Goal: Task Accomplishment & Management: Manage account settings

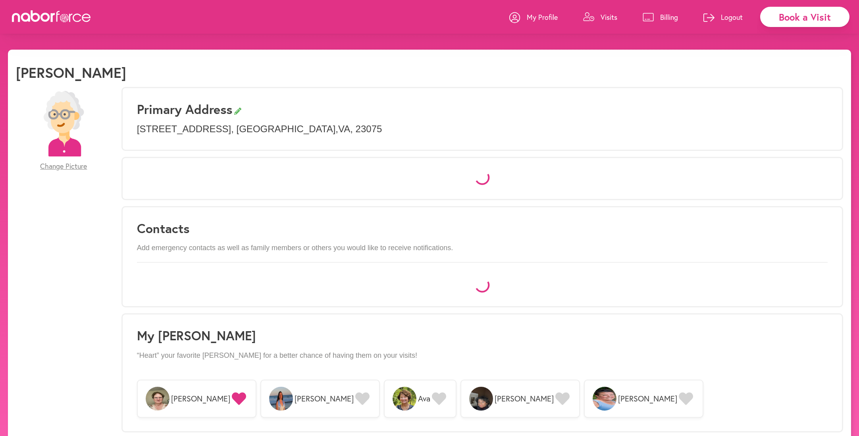
select select "*"
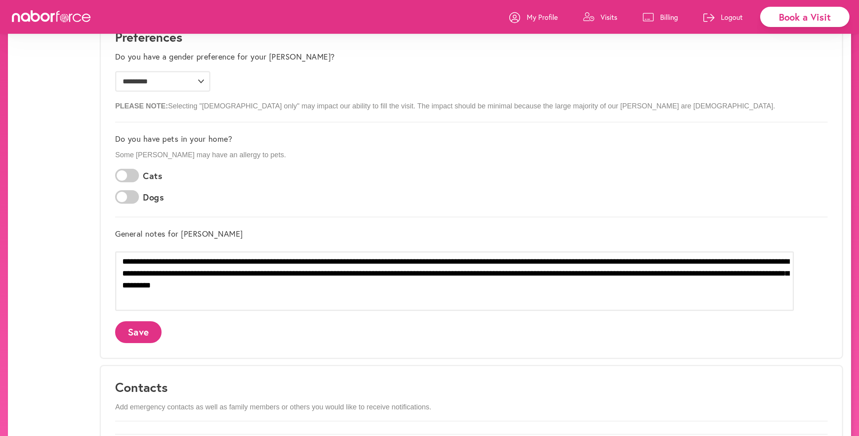
scroll to position [143, 0]
click at [162, 331] on button "Save" at bounding box center [138, 331] width 46 height 22
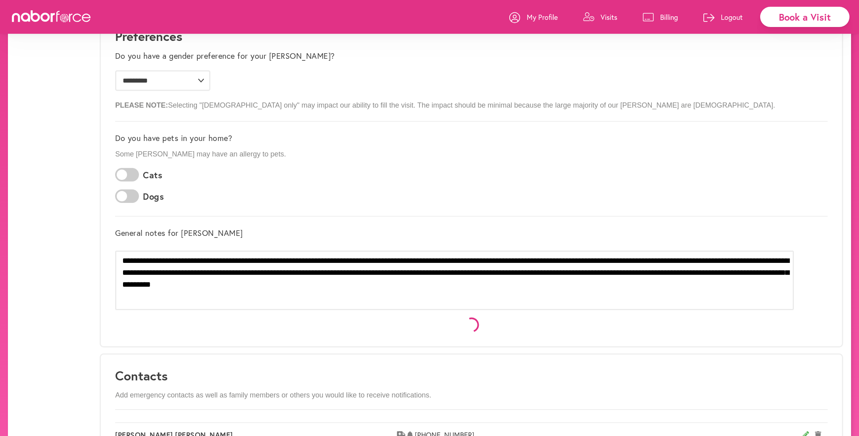
scroll to position [0, 0]
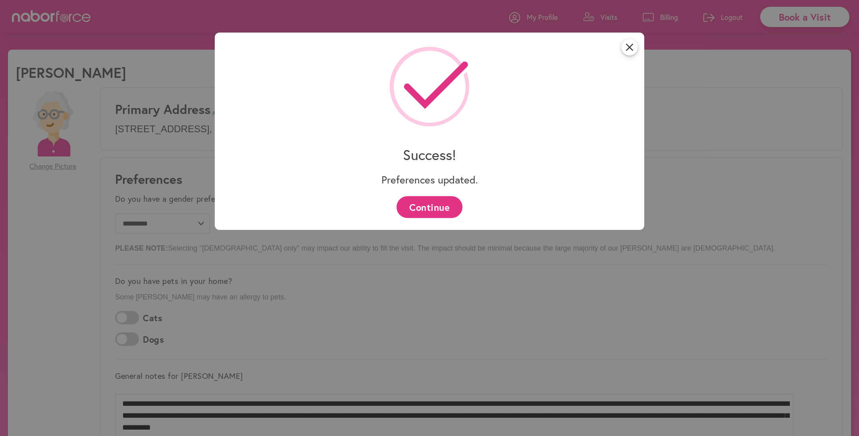
click at [423, 209] on button "Continue" at bounding box center [430, 207] width 66 height 22
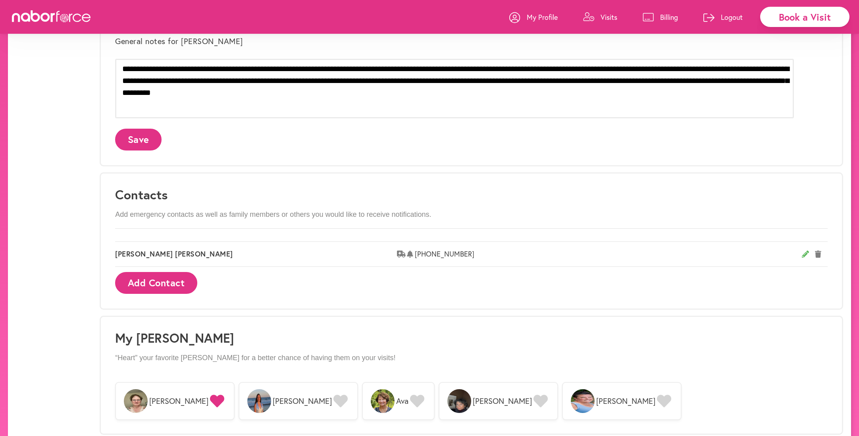
scroll to position [338, 0]
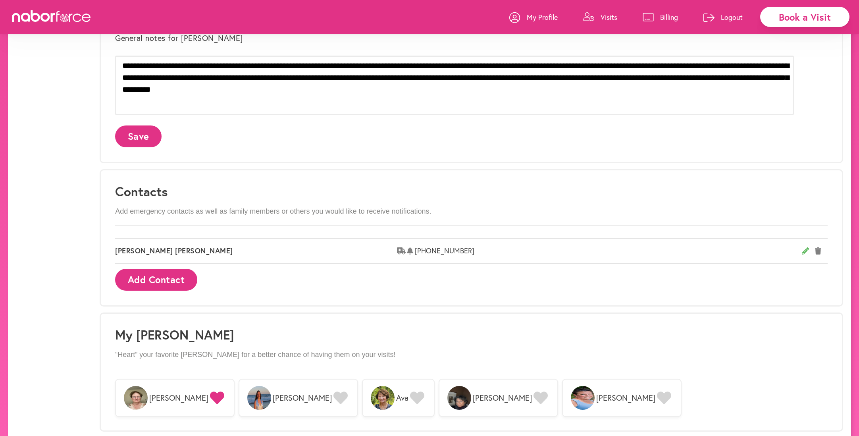
click at [534, 398] on icon at bounding box center [541, 398] width 14 height 13
click at [534, 396] on icon at bounding box center [541, 398] width 14 height 13
click at [213, 393] on icon at bounding box center [217, 398] width 14 height 13
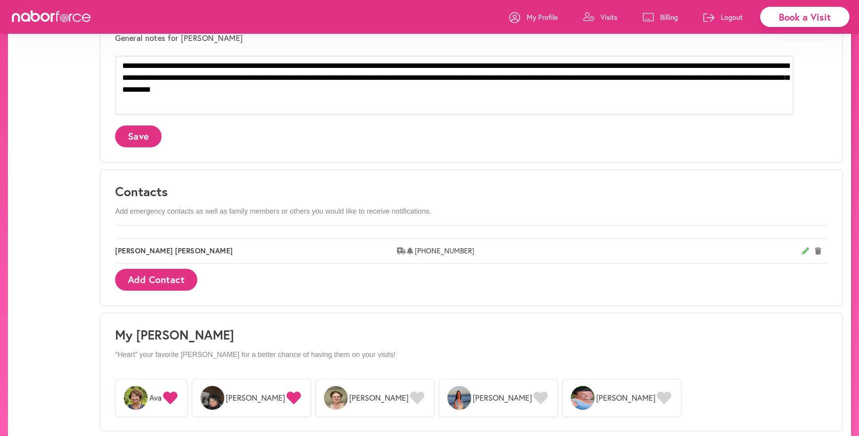
click at [295, 397] on icon at bounding box center [294, 398] width 14 height 13
click at [448, 402] on img at bounding box center [460, 398] width 24 height 24
click at [188, 393] on span "Ava" at bounding box center [151, 398] width 73 height 38
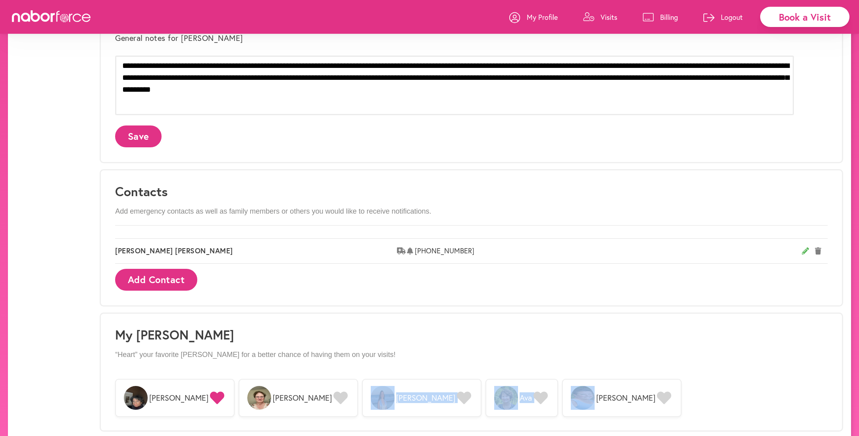
drag, startPoint x: 467, startPoint y: 385, endPoint x: 293, endPoint y: 385, distance: 174.7
click at [293, 385] on div "[PERSON_NAME] [PERSON_NAME] [PERSON_NAME] Ava [PERSON_NAME]" at bounding box center [471, 398] width 713 height 46
click at [334, 394] on icon at bounding box center [341, 398] width 14 height 13
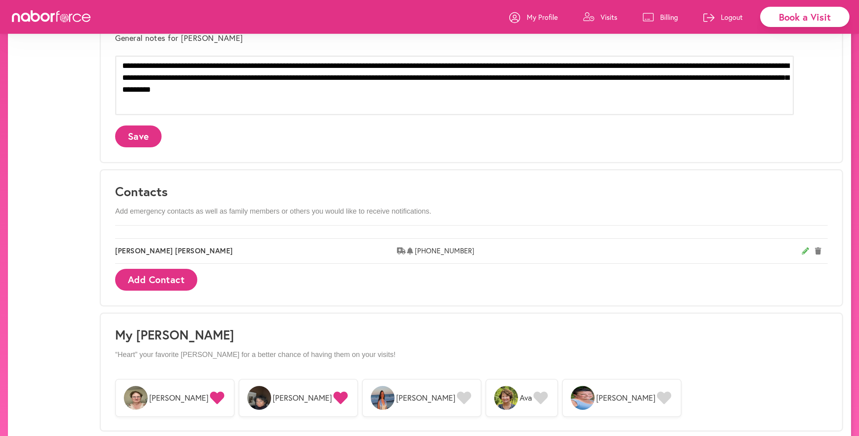
click at [534, 397] on icon at bounding box center [541, 398] width 14 height 13
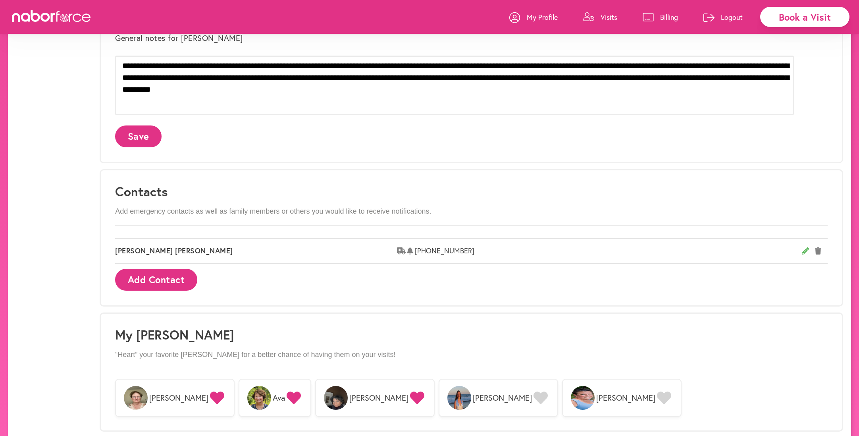
click at [410, 396] on icon at bounding box center [417, 398] width 14 height 13
click at [534, 395] on icon at bounding box center [541, 398] width 14 height 13
click at [285, 394] on span "Ava" at bounding box center [275, 398] width 73 height 38
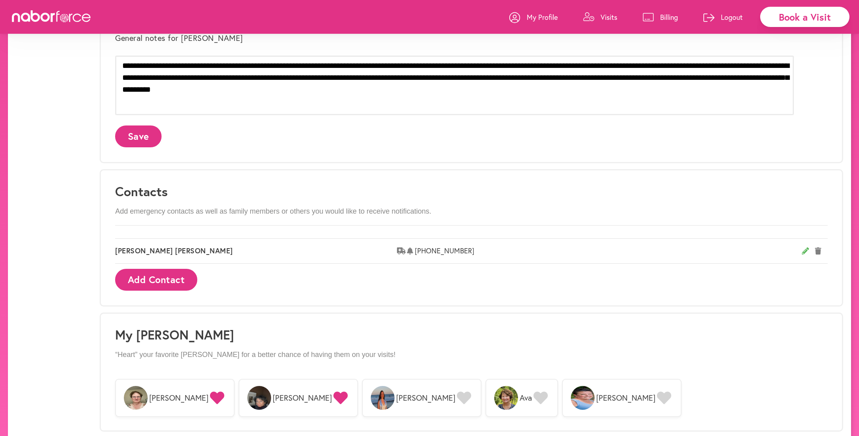
click at [214, 394] on icon at bounding box center [217, 398] width 14 height 13
click at [534, 398] on icon at bounding box center [541, 398] width 14 height 13
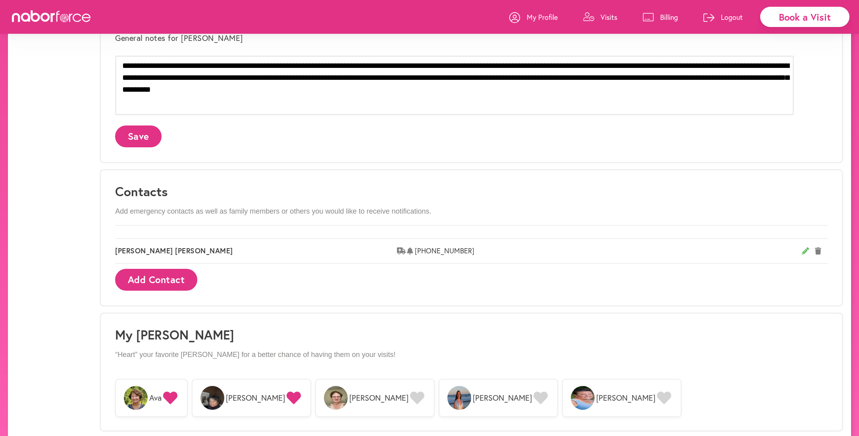
click at [178, 399] on icon at bounding box center [170, 398] width 14 height 14
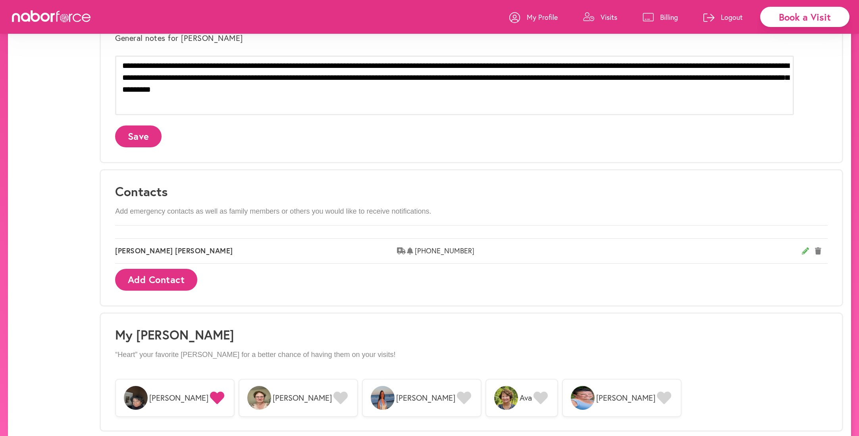
click at [534, 399] on icon at bounding box center [541, 398] width 14 height 13
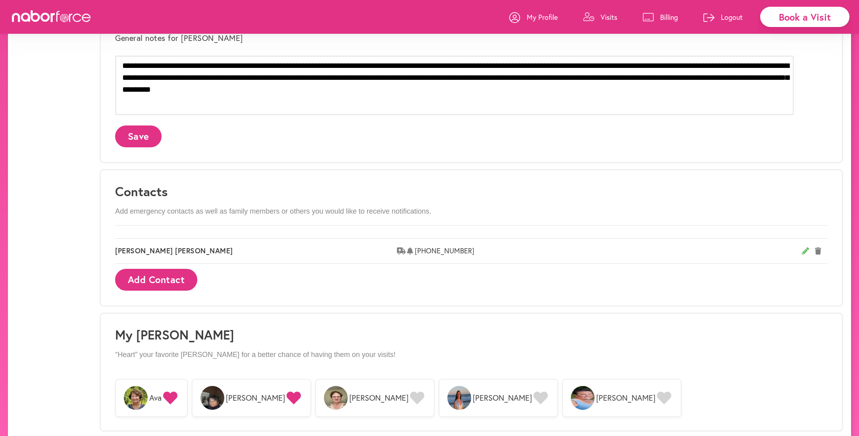
click at [178, 398] on icon at bounding box center [170, 398] width 14 height 13
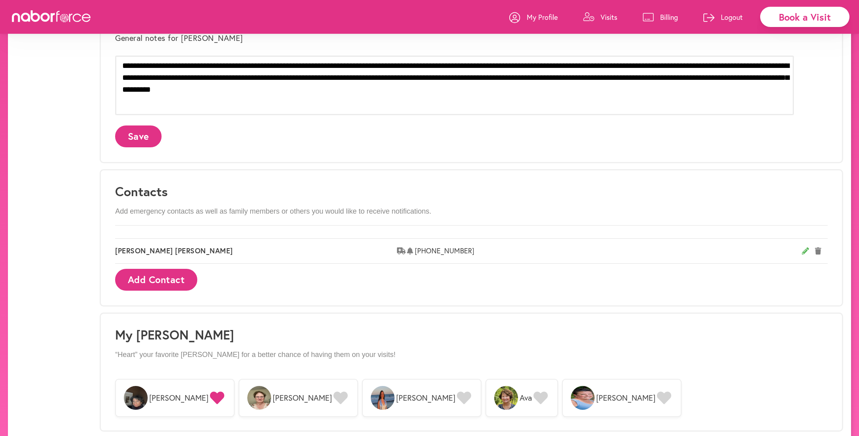
click at [534, 399] on icon at bounding box center [541, 398] width 14 height 13
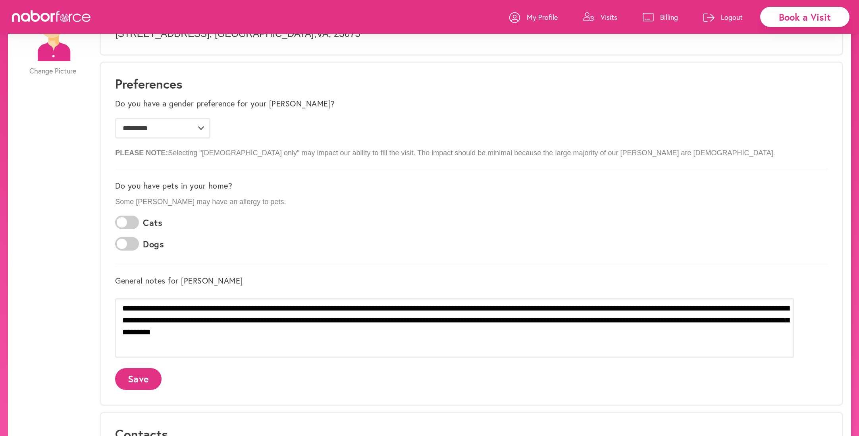
scroll to position [0, 0]
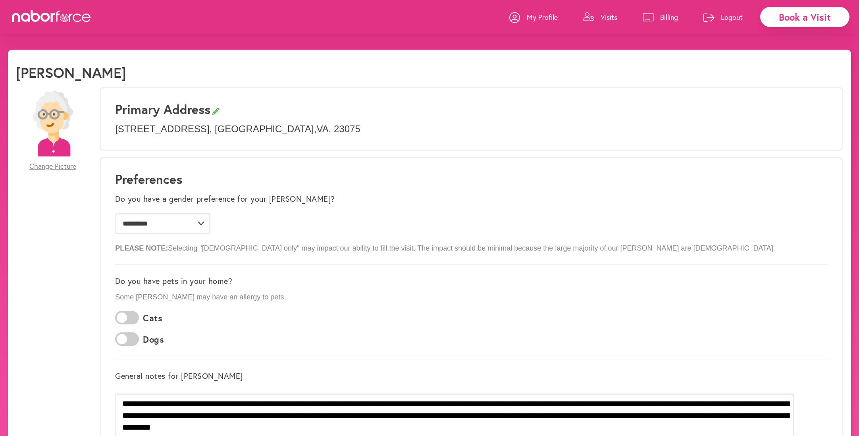
click at [600, 17] on link "Visits" at bounding box center [600, 17] width 34 height 24
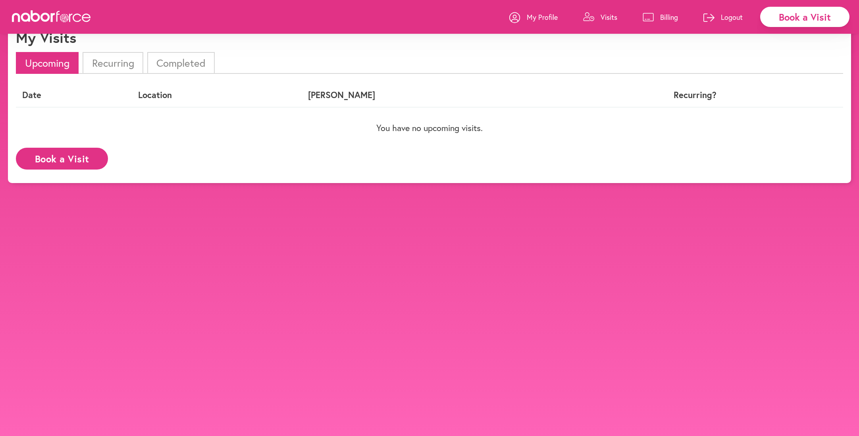
scroll to position [34, 0]
